Goal: Information Seeking & Learning: Learn about a topic

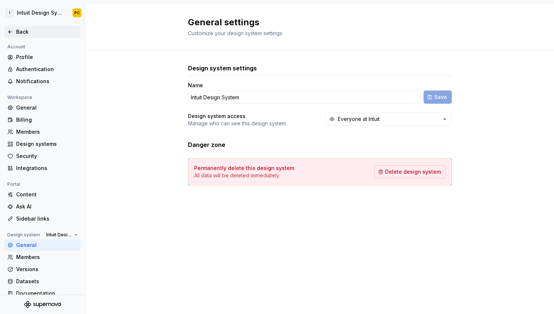
click at [30, 29] on div "Back" at bounding box center [47, 31] width 62 height 7
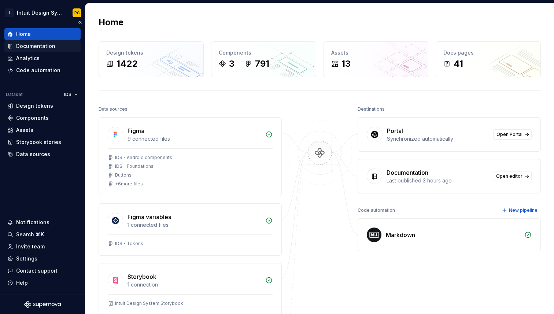
click at [46, 45] on div "Documentation" at bounding box center [35, 45] width 39 height 7
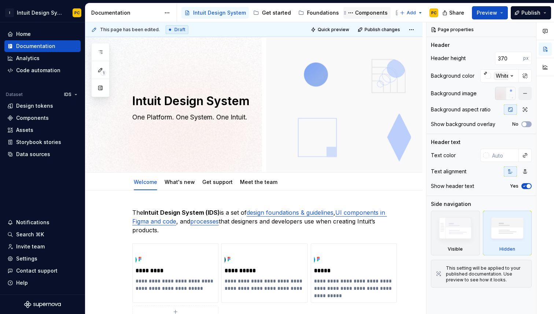
click at [355, 15] on div "Components" at bounding box center [371, 12] width 33 height 7
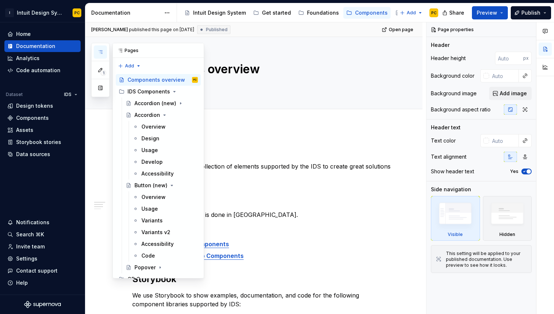
click at [102, 50] on icon "button" at bounding box center [100, 52] width 6 height 6
click at [100, 90] on button "button" at bounding box center [100, 87] width 13 height 13
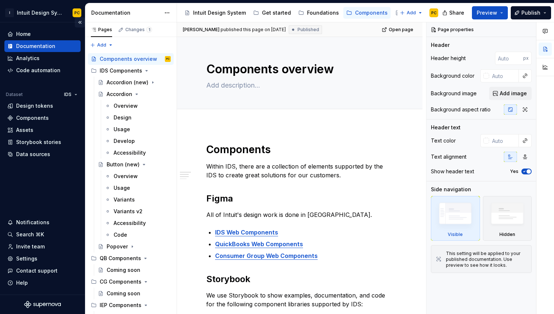
click at [79, 20] on button "Collapse sidebar" at bounding box center [80, 22] width 10 height 10
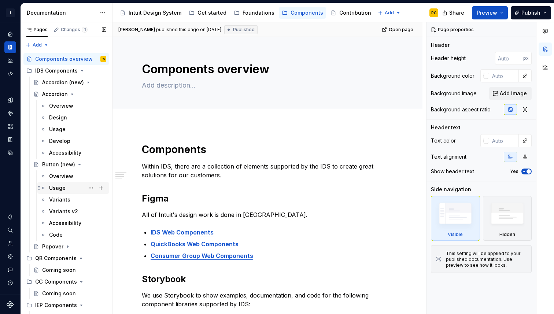
click at [66, 185] on div "Usage" at bounding box center [77, 188] width 57 height 10
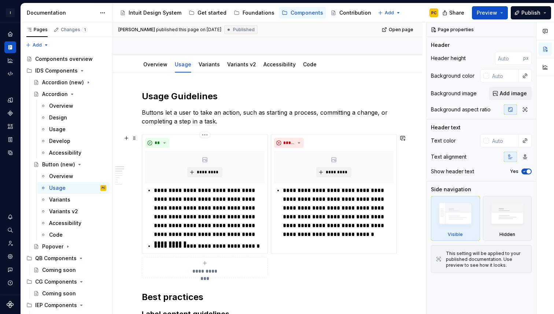
scroll to position [66, 0]
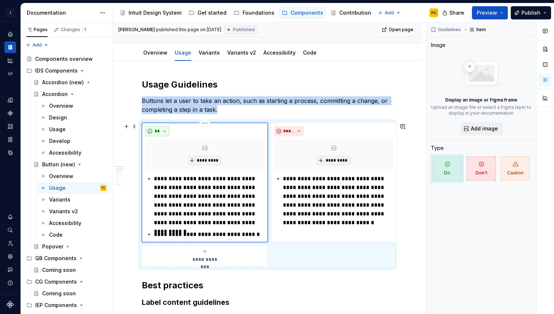
click at [162, 132] on button "**" at bounding box center [157, 131] width 24 height 10
click at [223, 112] on p "Buttons let a user to take an action, such as starting a process, committing a …" at bounding box center [267, 105] width 251 height 18
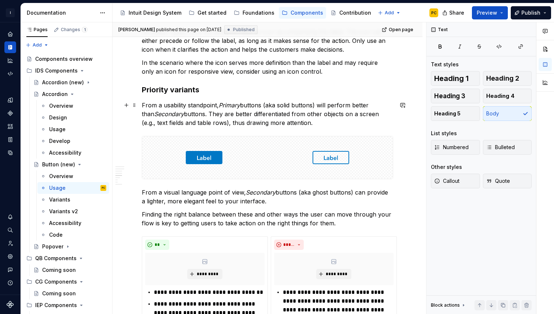
scroll to position [699, 0]
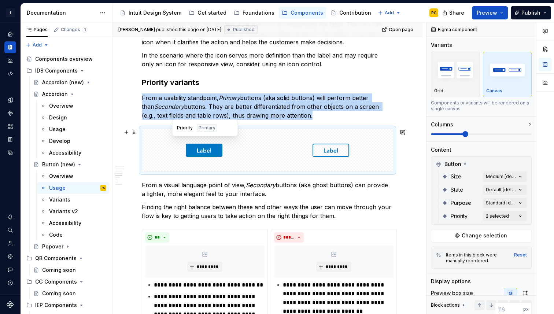
click at [238, 134] on div at bounding box center [204, 150] width 124 height 42
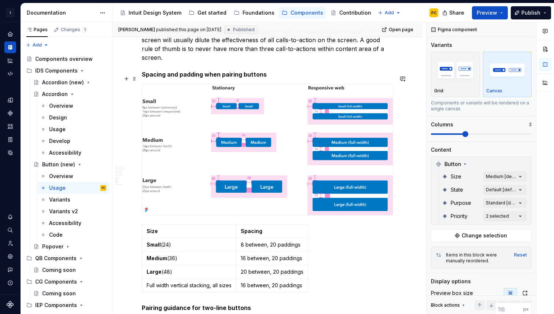
scroll to position [1182, 0]
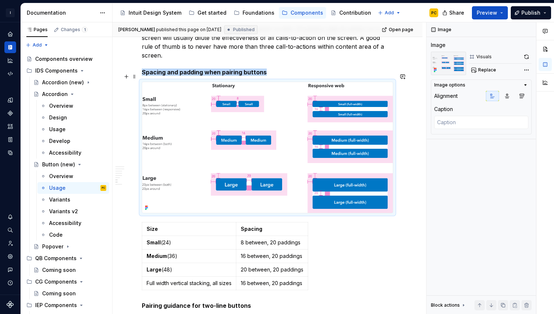
click at [323, 128] on img at bounding box center [267, 147] width 250 height 131
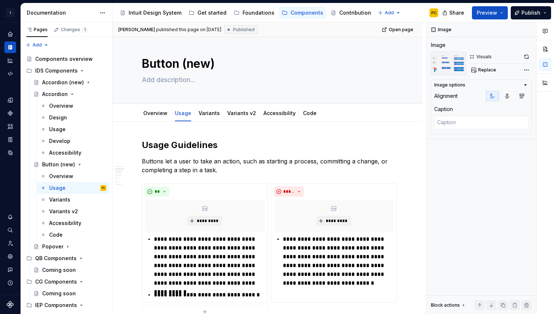
scroll to position [0, 0]
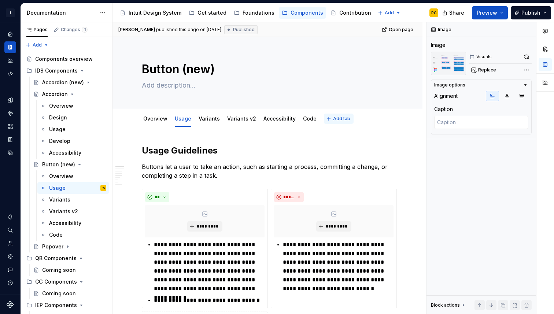
click at [334, 120] on span "Add tab" at bounding box center [341, 119] width 17 height 6
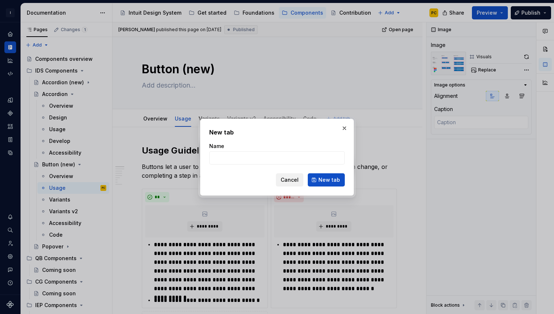
click at [292, 179] on span "Cancel" at bounding box center [289, 179] width 18 height 7
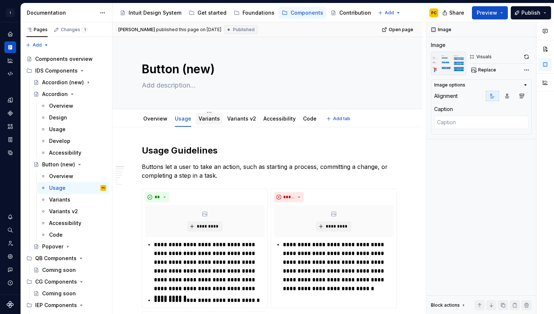
click at [208, 120] on link "Variants" at bounding box center [208, 118] width 21 height 6
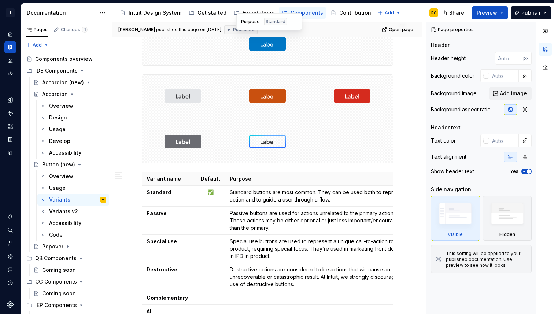
scroll to position [192, 0]
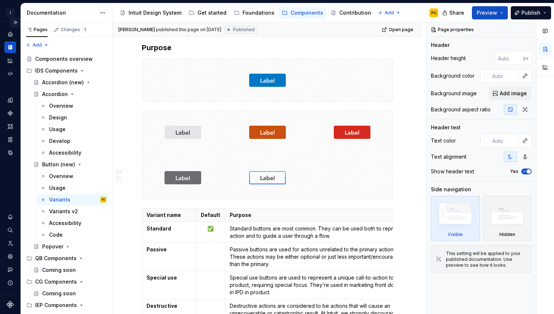
click at [16, 22] on button "Expand sidebar" at bounding box center [15, 22] width 10 height 10
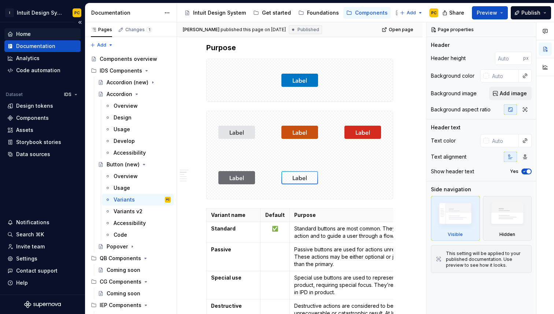
click at [45, 33] on div "Home" at bounding box center [42, 33] width 70 height 7
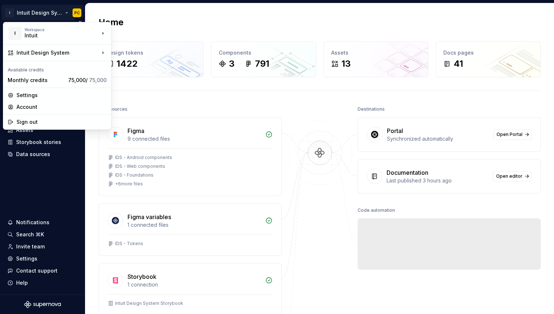
click at [68, 10] on html "I Intuit Design System PC Home Documentation Analytics Code automation Dataset …" at bounding box center [277, 157] width 554 height 314
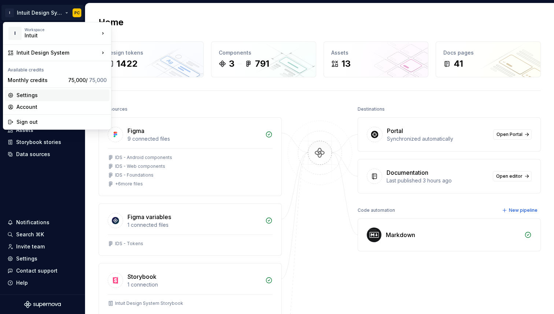
click at [33, 96] on div "Settings" at bounding box center [61, 95] width 90 height 7
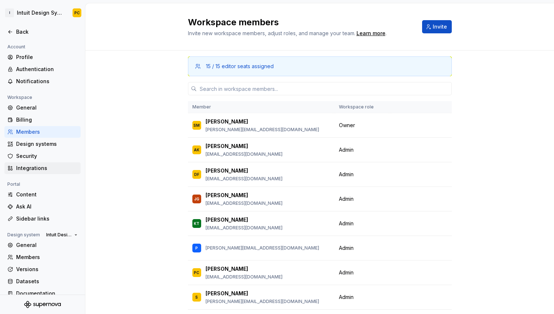
click at [39, 165] on div "Integrations" at bounding box center [47, 167] width 62 height 7
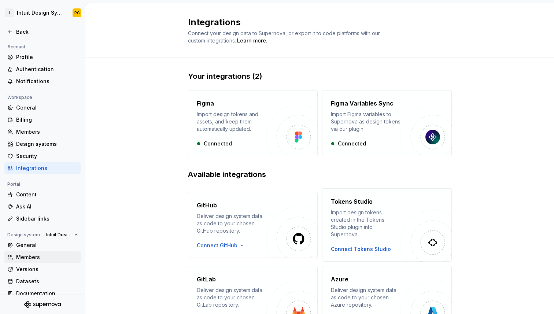
scroll to position [9, 0]
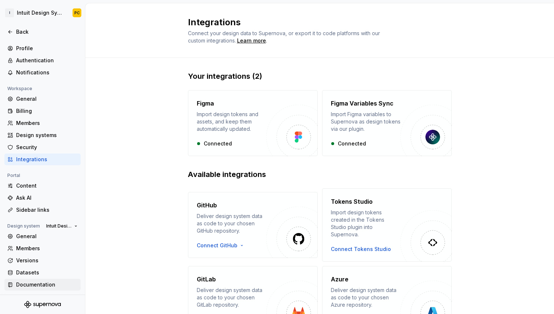
click at [45, 282] on div "Documentation" at bounding box center [47, 284] width 62 height 7
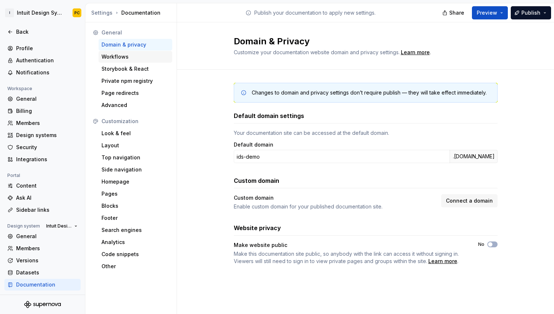
click at [136, 60] on div "Workflows" at bounding box center [135, 56] width 68 height 7
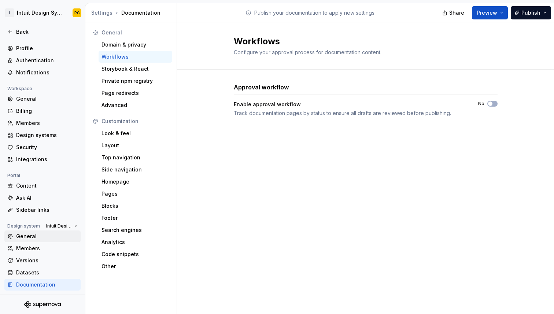
click at [58, 237] on div "General" at bounding box center [47, 236] width 62 height 7
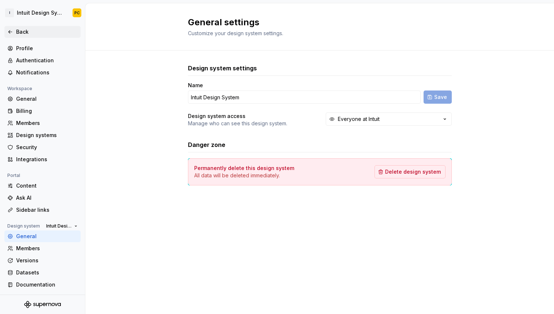
click at [27, 34] on div "Back" at bounding box center [47, 31] width 62 height 7
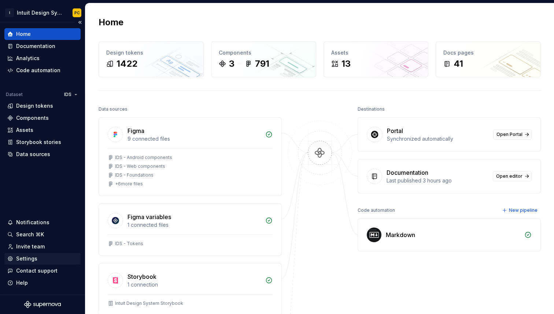
click at [39, 258] on div "Settings" at bounding box center [42, 258] width 70 height 7
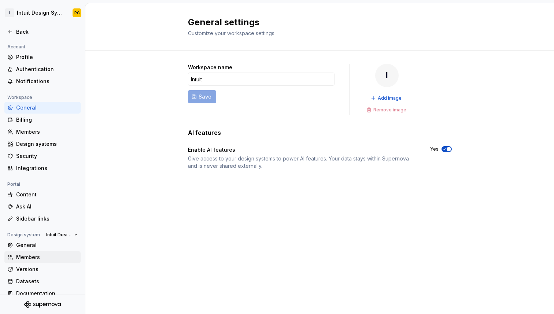
scroll to position [9, 0]
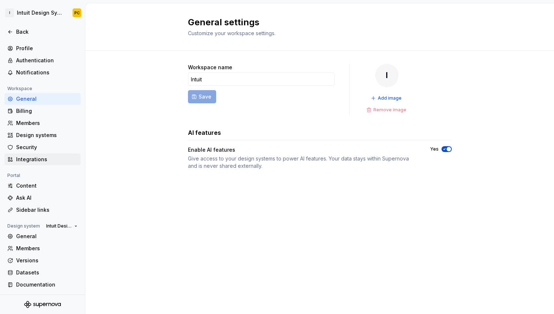
click at [49, 159] on div "Integrations" at bounding box center [47, 159] width 62 height 7
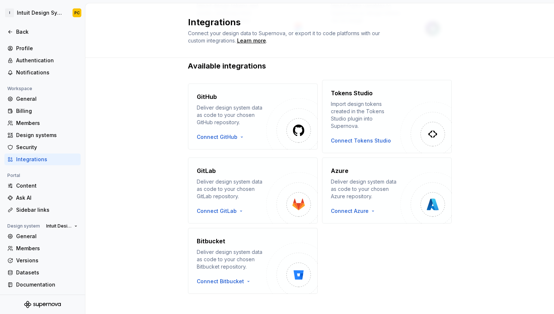
scroll to position [109, 0]
click at [62, 235] on div "General" at bounding box center [47, 236] width 62 height 7
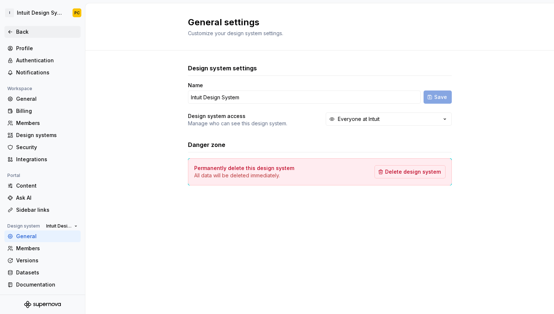
click at [24, 34] on div "Back" at bounding box center [47, 31] width 62 height 7
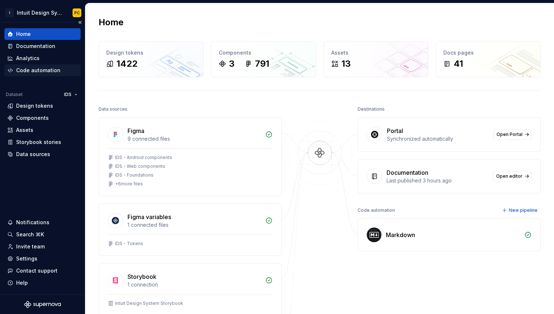
click at [53, 74] on div "Code automation" at bounding box center [42, 70] width 76 height 12
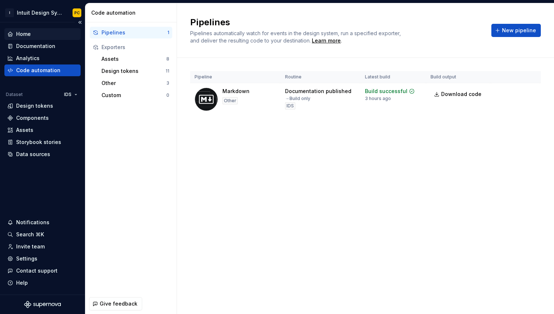
click at [35, 35] on div "Home" at bounding box center [42, 33] width 70 height 7
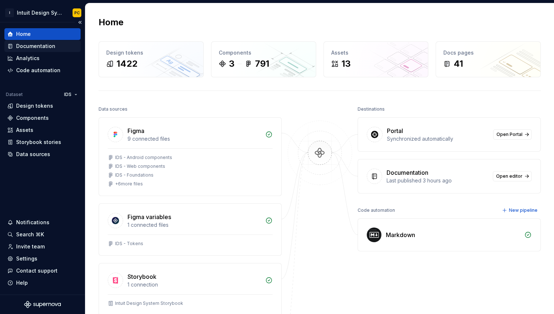
click at [52, 46] on div "Documentation" at bounding box center [35, 45] width 39 height 7
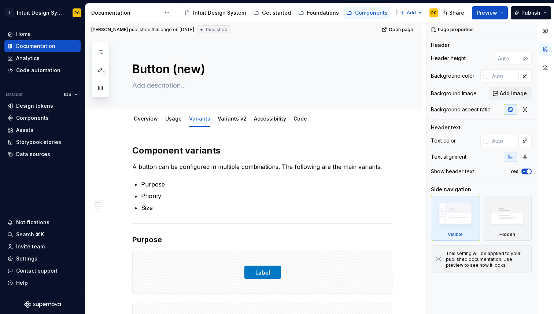
type textarea "*"
